Goal: Navigation & Orientation: Find specific page/section

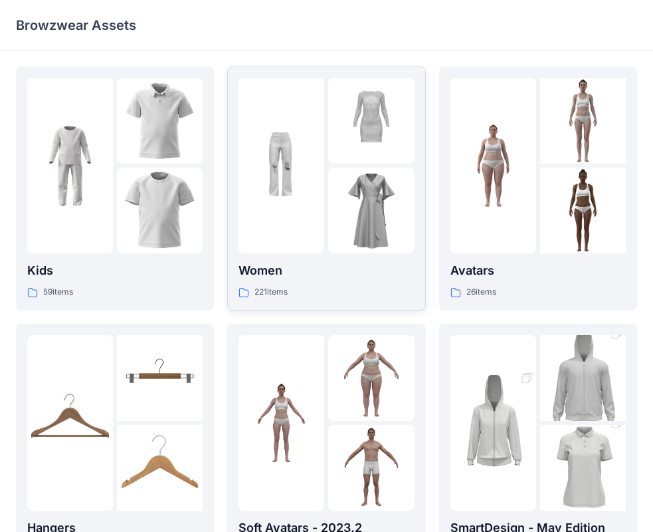
click at [262, 278] on p "Women" at bounding box center [326, 270] width 175 height 19
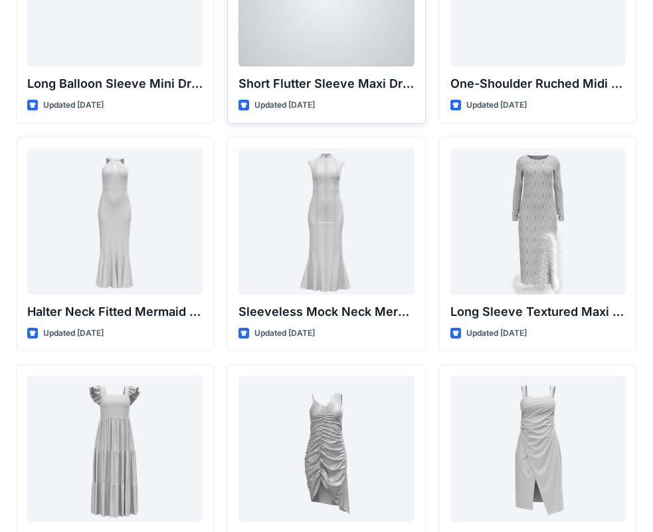
scroll to position [629, 0]
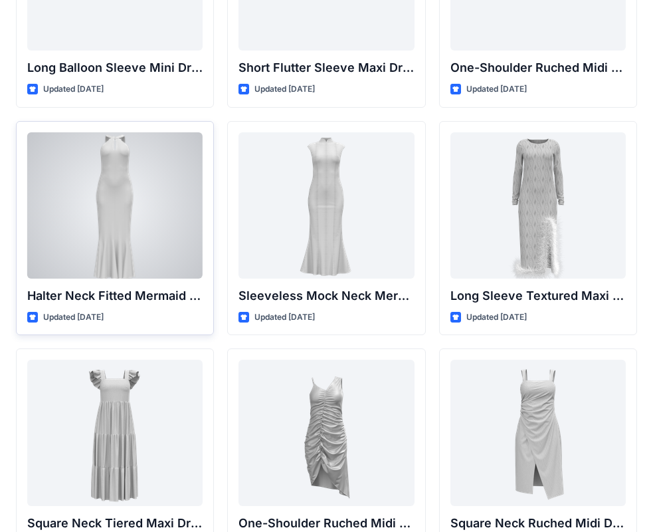
click at [166, 219] on div at bounding box center [114, 205] width 175 height 146
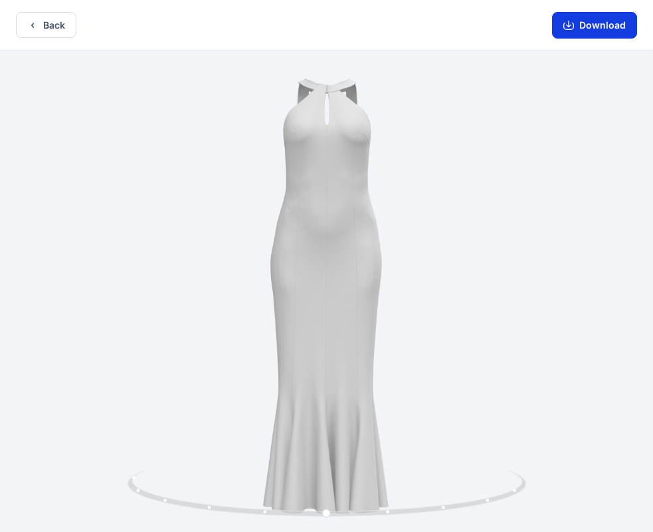
click at [570, 30] on icon "button" at bounding box center [568, 26] width 11 height 7
click at [32, 31] on button "Back" at bounding box center [46, 25] width 60 height 26
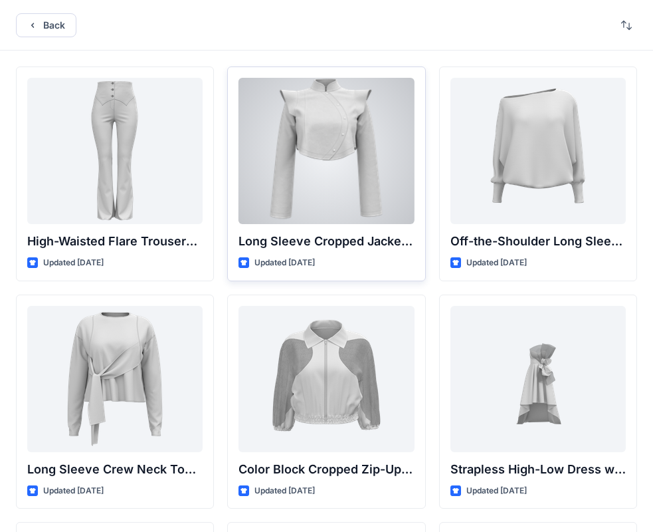
click at [296, 183] on div at bounding box center [326, 151] width 175 height 146
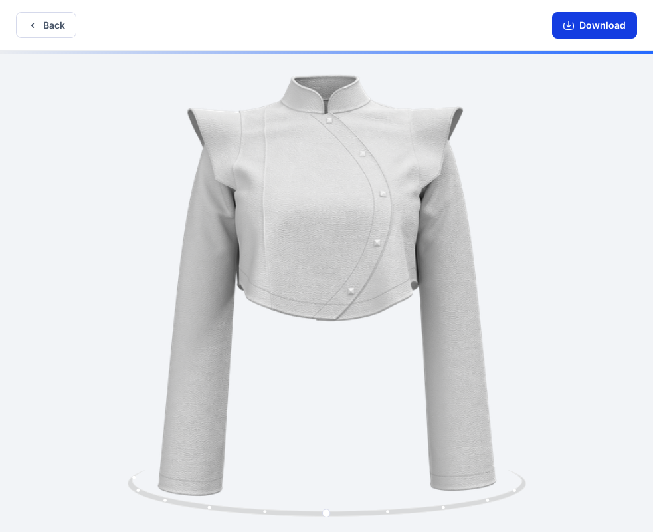
click at [568, 29] on icon "button" at bounding box center [568, 26] width 11 height 7
